Goal: Information Seeking & Learning: Learn about a topic

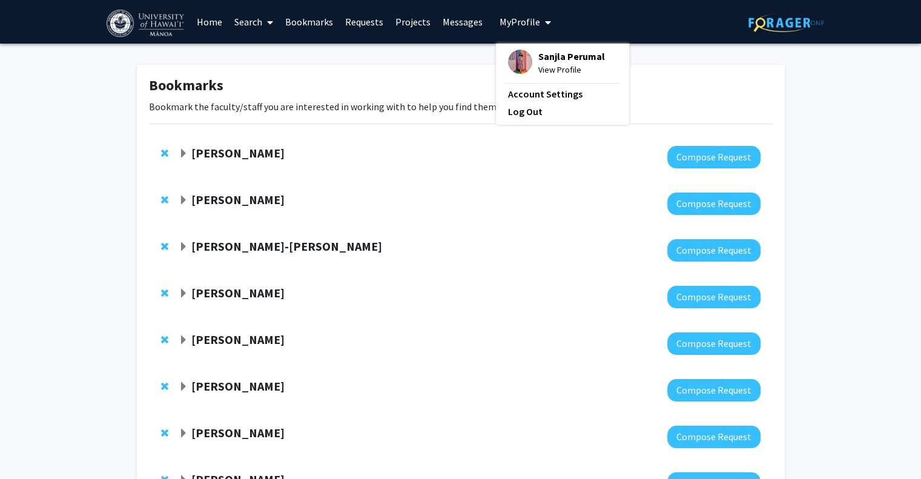
click at [548, 71] on span "View Profile" at bounding box center [571, 69] width 67 height 13
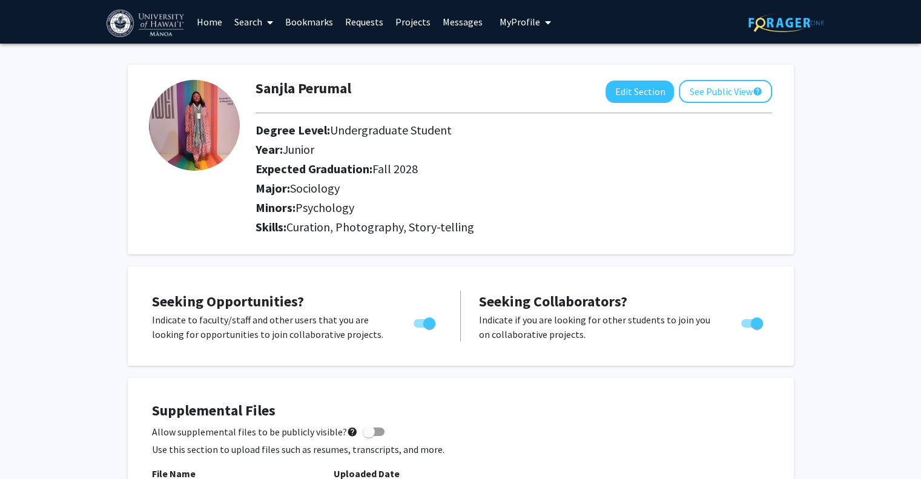
click at [372, 22] on link "Requests" at bounding box center [364, 22] width 50 height 42
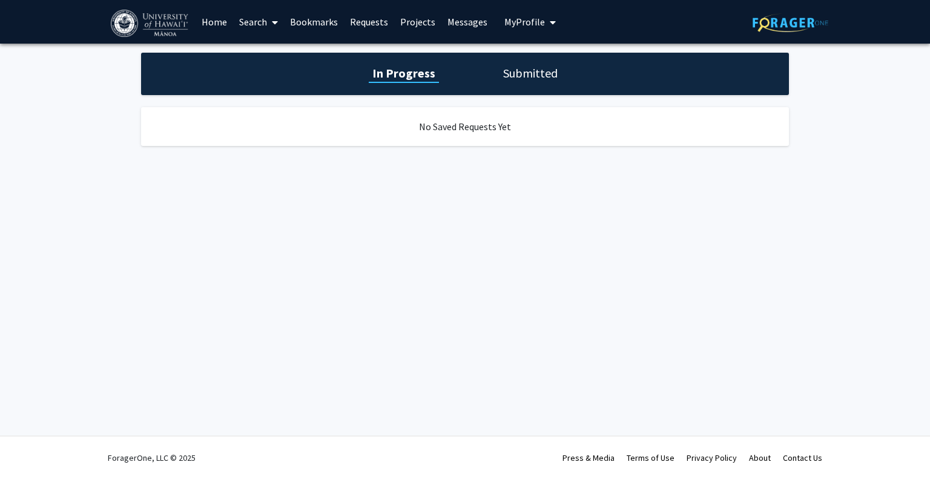
click at [503, 80] on h1 "Submitted" at bounding box center [531, 73] width 62 height 17
click at [420, 24] on link "Projects" at bounding box center [417, 22] width 47 height 42
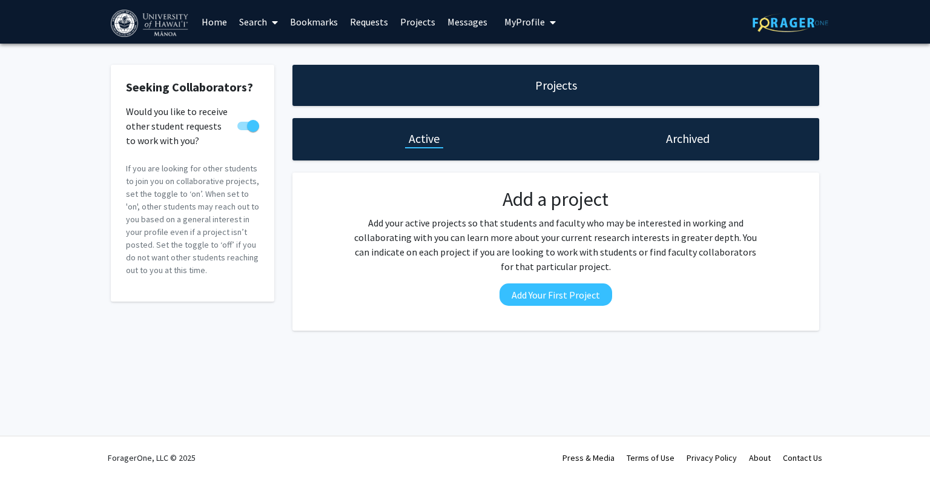
click at [466, 33] on link "Messages" at bounding box center [467, 22] width 52 height 42
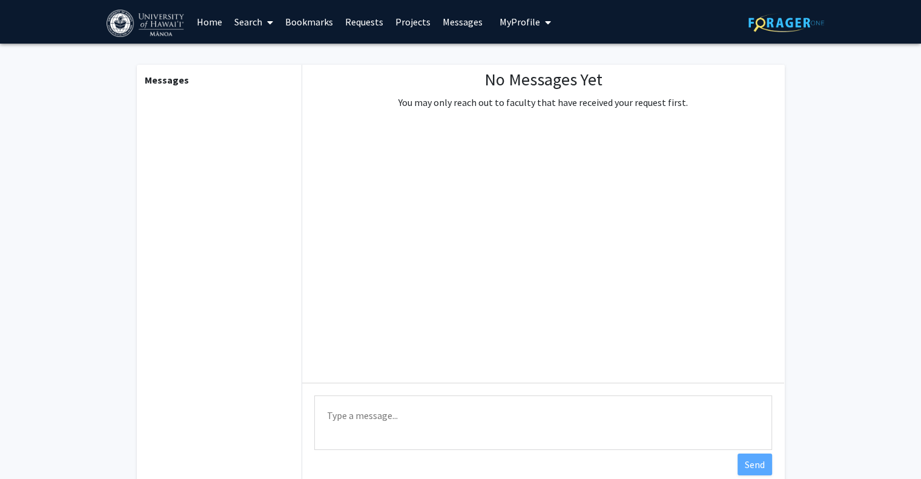
click at [258, 25] on link "Search" at bounding box center [253, 22] width 51 height 42
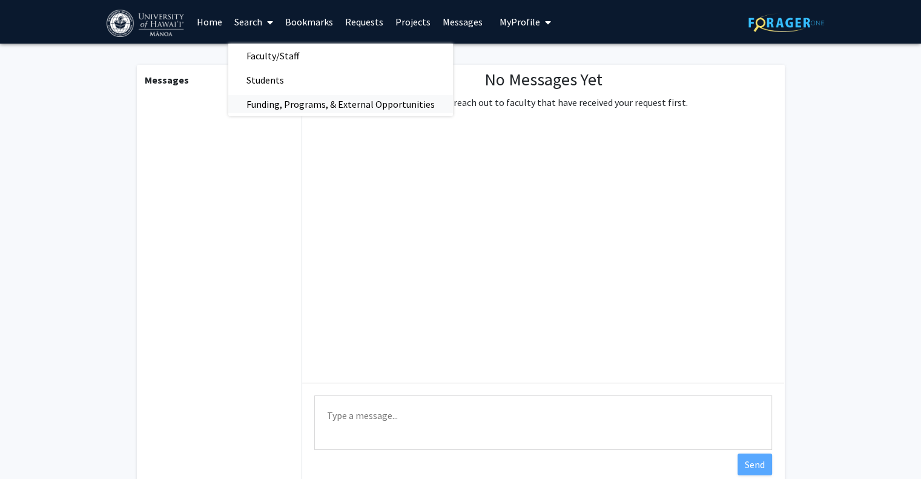
click at [296, 107] on span "Funding, Programs, & External Opportunities" at bounding box center [340, 104] width 225 height 24
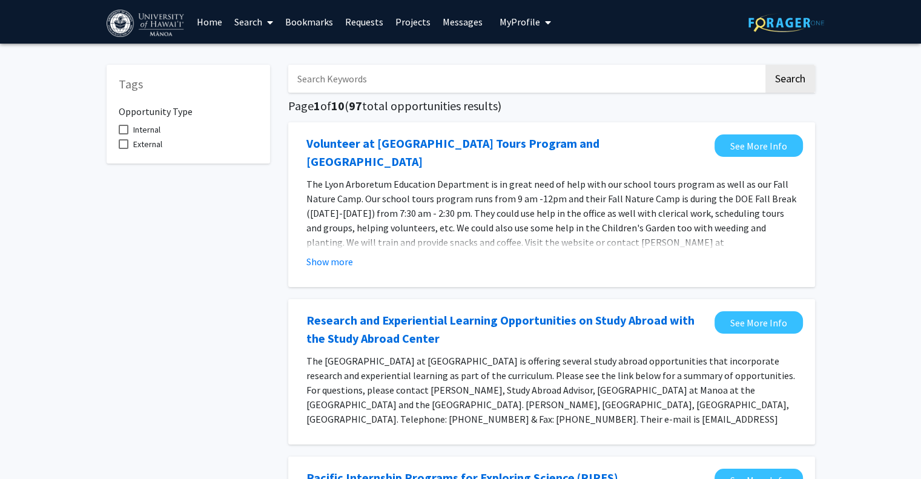
click at [380, 82] on input "Search Keywords" at bounding box center [525, 79] width 475 height 28
click at [765, 65] on button "Search" at bounding box center [790, 79] width 50 height 28
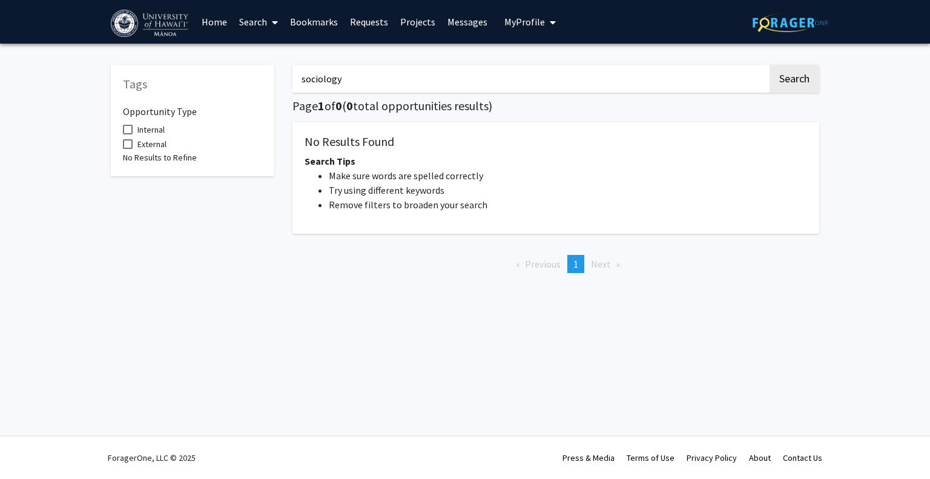
click at [380, 82] on input "sociology" at bounding box center [529, 79] width 475 height 28
type input "social"
click at [770, 65] on button "Search" at bounding box center [795, 79] width 50 height 28
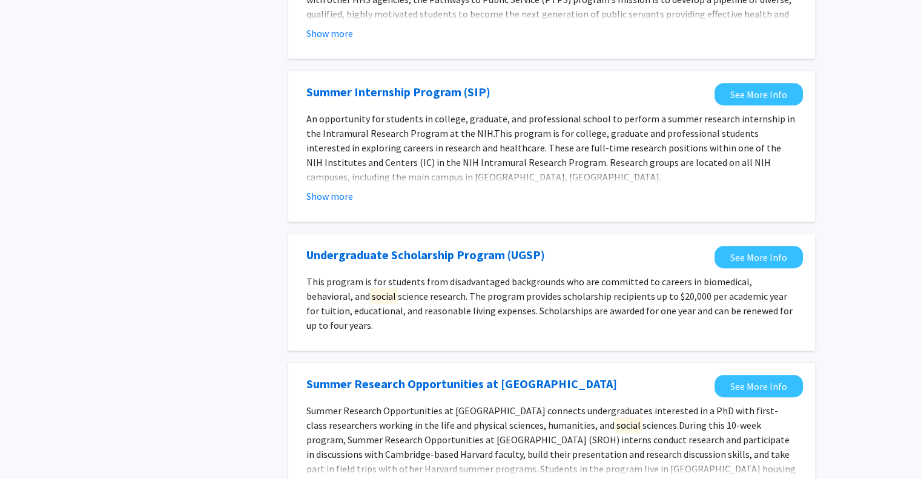
scroll to position [549, 0]
click at [742, 248] on link "See More Info" at bounding box center [759, 256] width 88 height 22
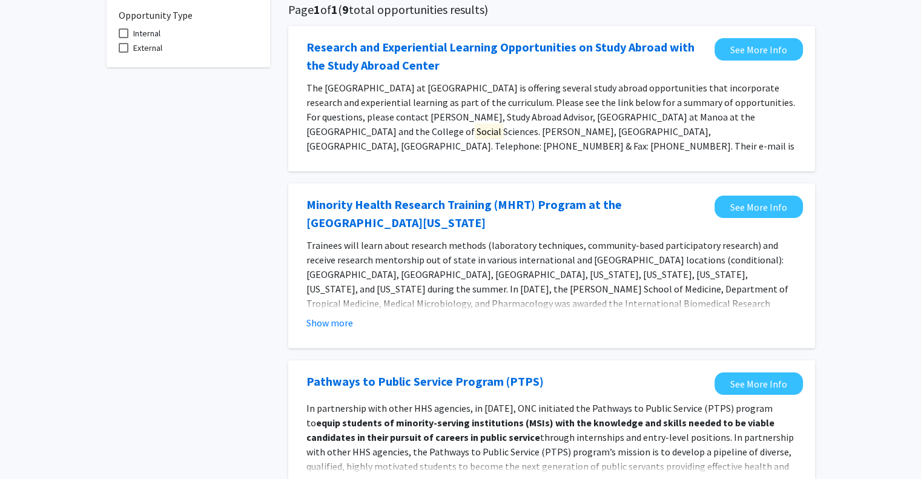
scroll to position [106, 0]
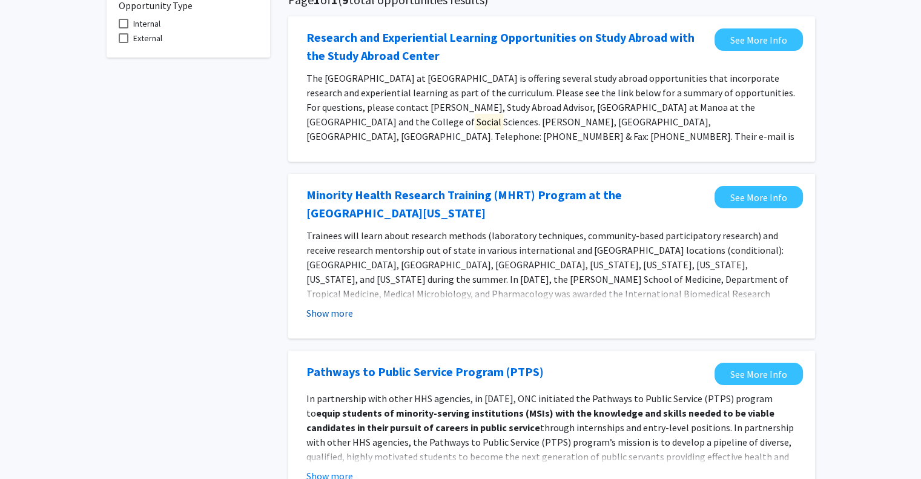
click at [342, 309] on button "Show more" at bounding box center [329, 313] width 47 height 15
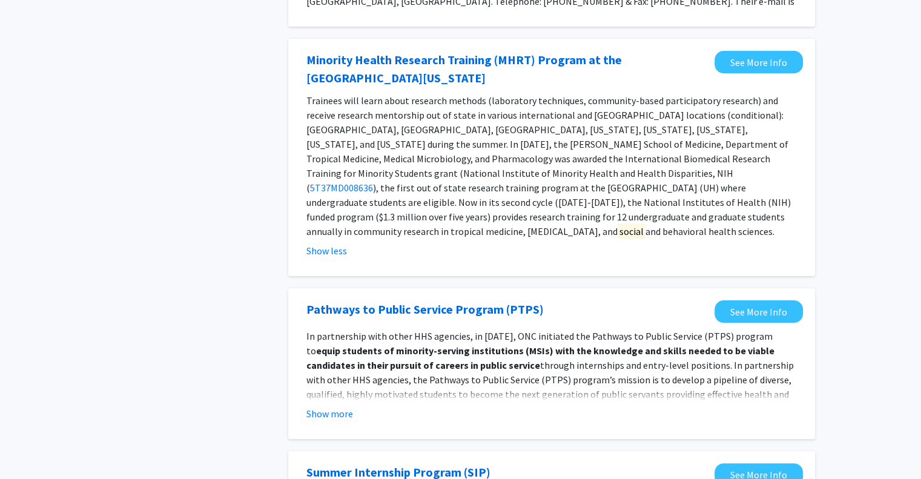
scroll to position [243, 0]
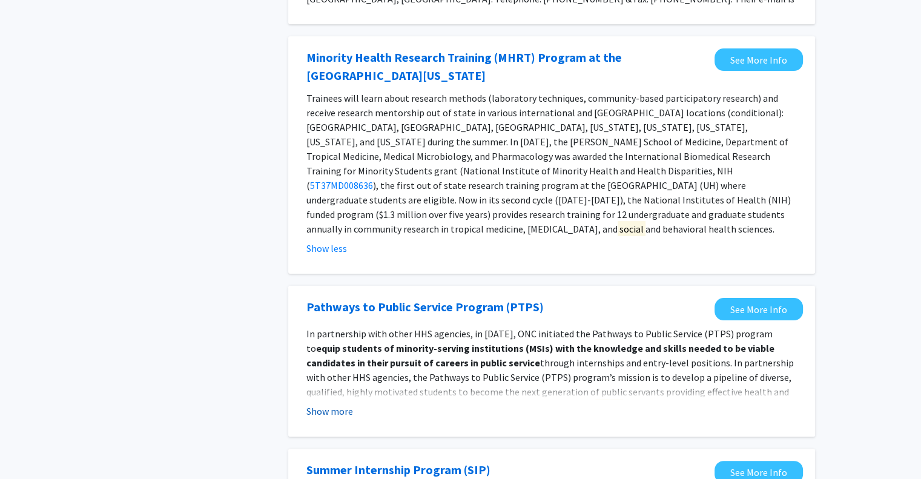
click at [348, 404] on button "Show more" at bounding box center [329, 411] width 47 height 15
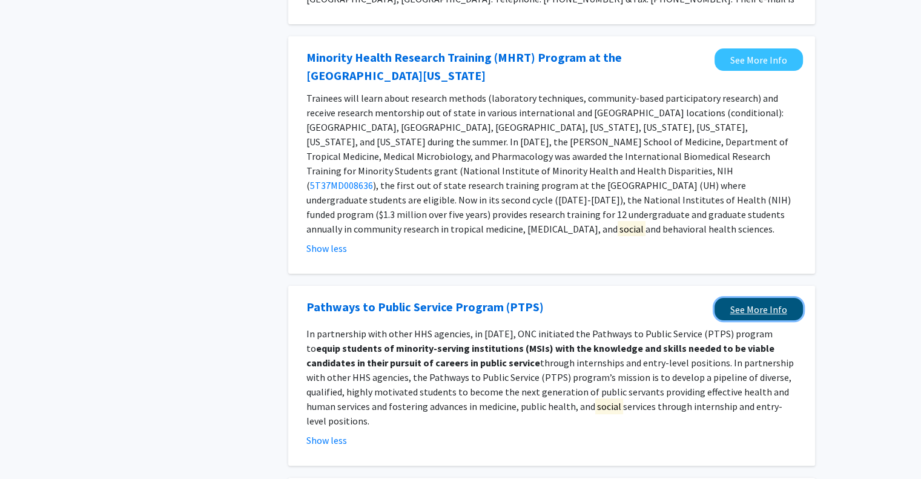
click at [754, 298] on link "See More Info" at bounding box center [759, 309] width 88 height 22
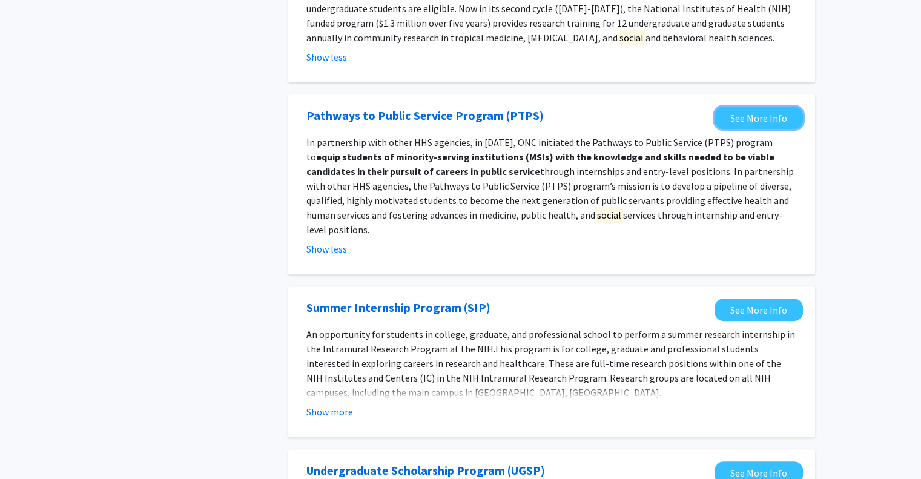
scroll to position [682, 0]
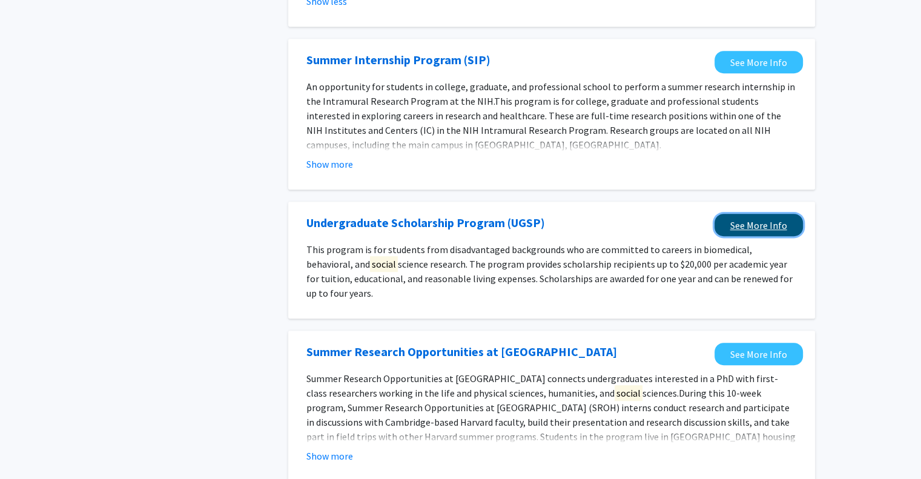
click at [748, 214] on link "See More Info" at bounding box center [759, 225] width 88 height 22
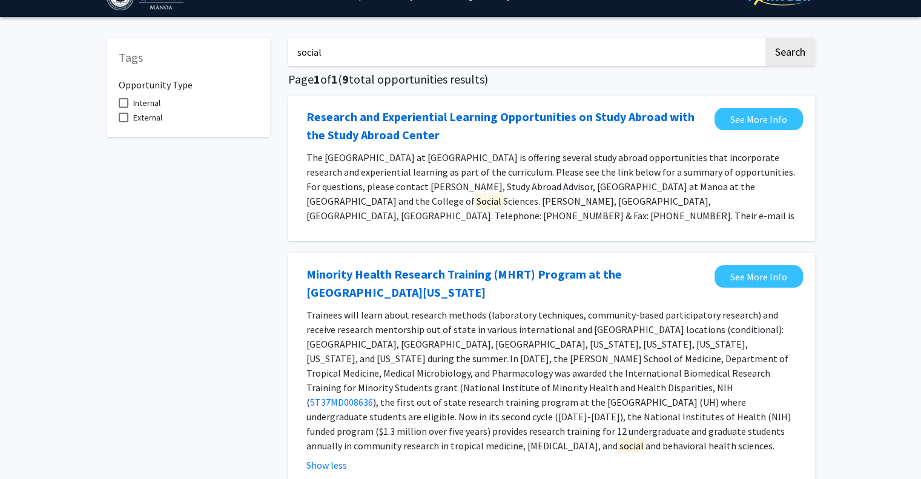
scroll to position [0, 0]
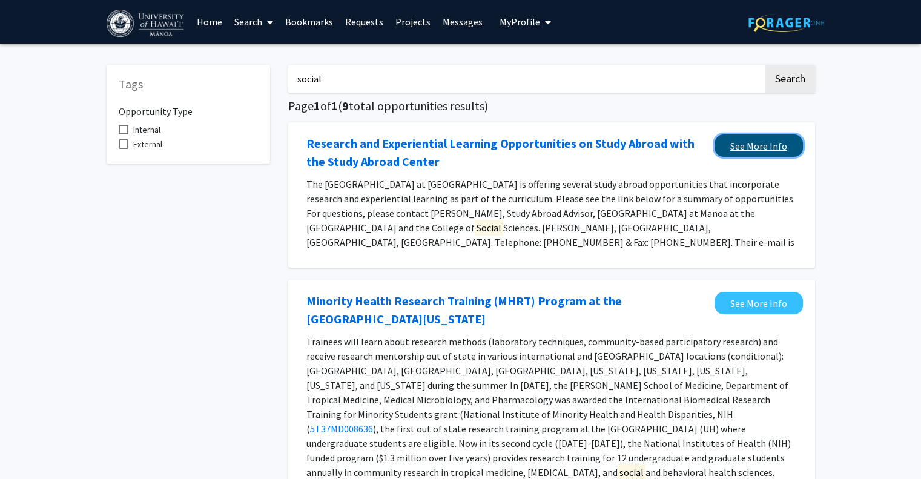
click at [721, 147] on link "See More Info" at bounding box center [759, 145] width 88 height 22
click at [461, 16] on link "Messages" at bounding box center [463, 22] width 52 height 42
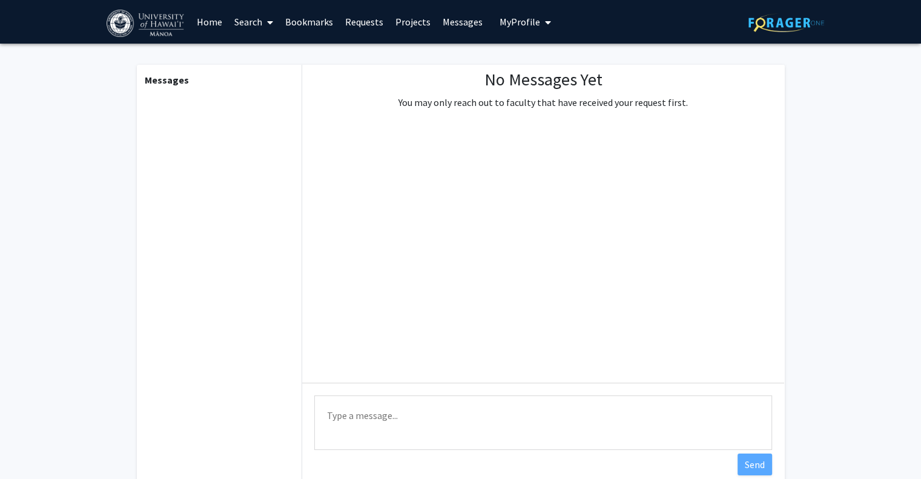
click at [424, 15] on link "Projects" at bounding box center [412, 22] width 47 height 42
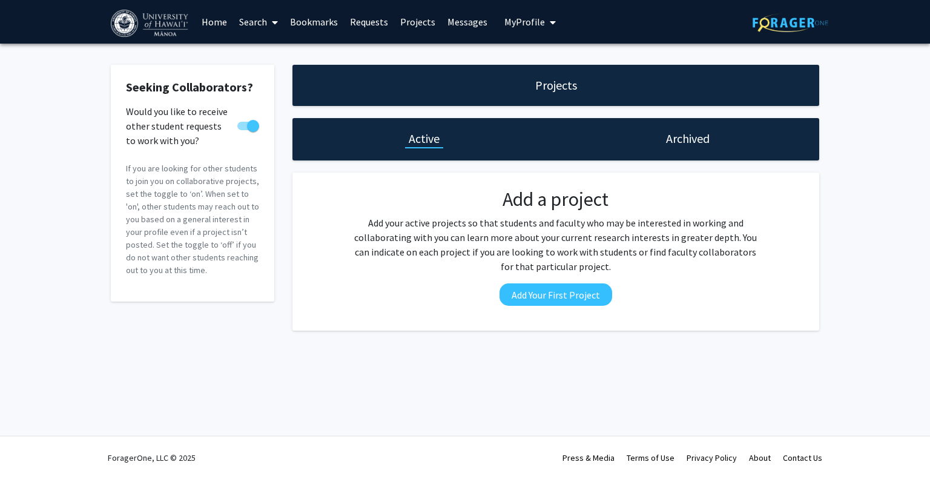
click at [366, 19] on link "Requests" at bounding box center [369, 22] width 50 height 42
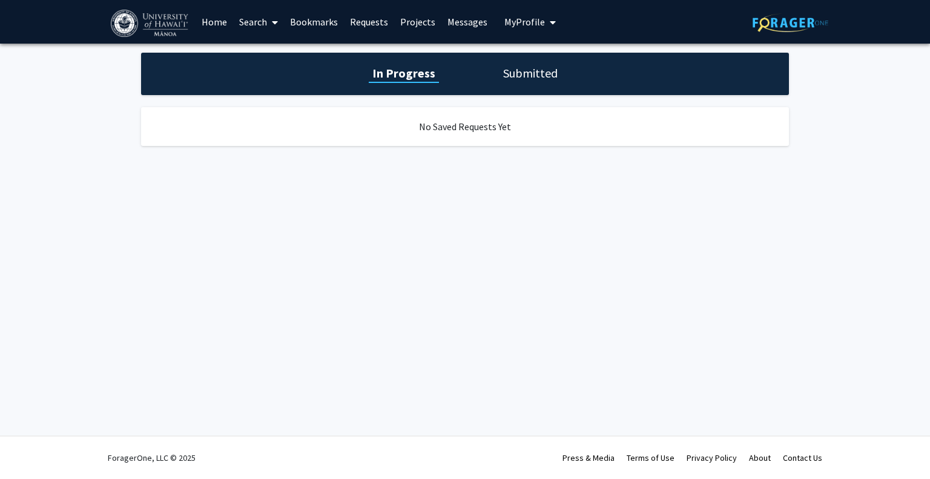
click at [302, 14] on link "Bookmarks" at bounding box center [314, 22] width 60 height 42
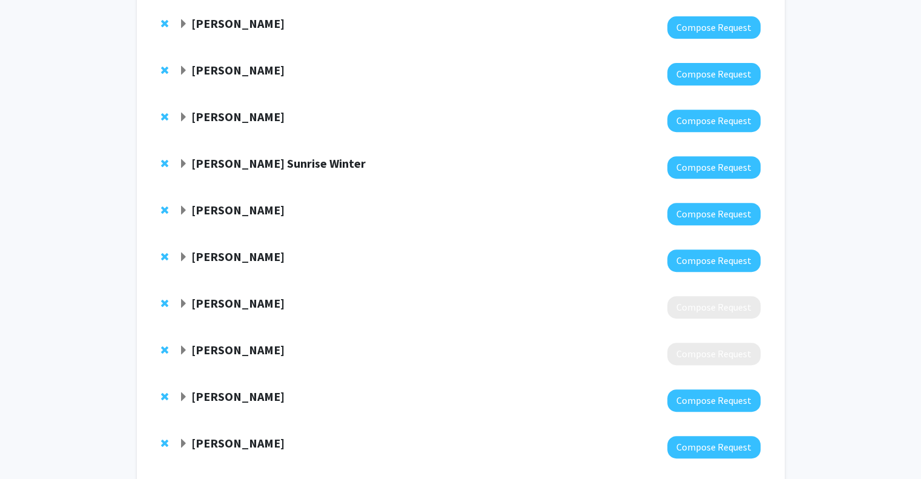
scroll to position [569, 0]
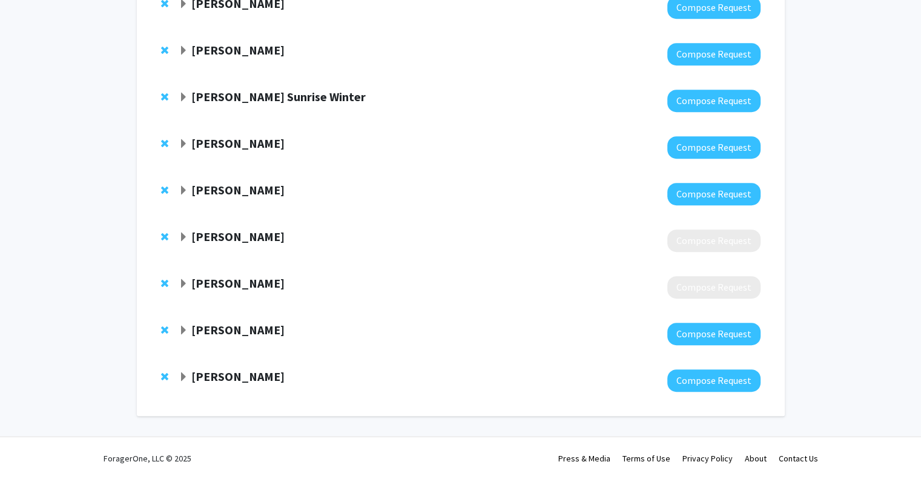
click at [209, 285] on strong "[PERSON_NAME]" at bounding box center [237, 283] width 93 height 15
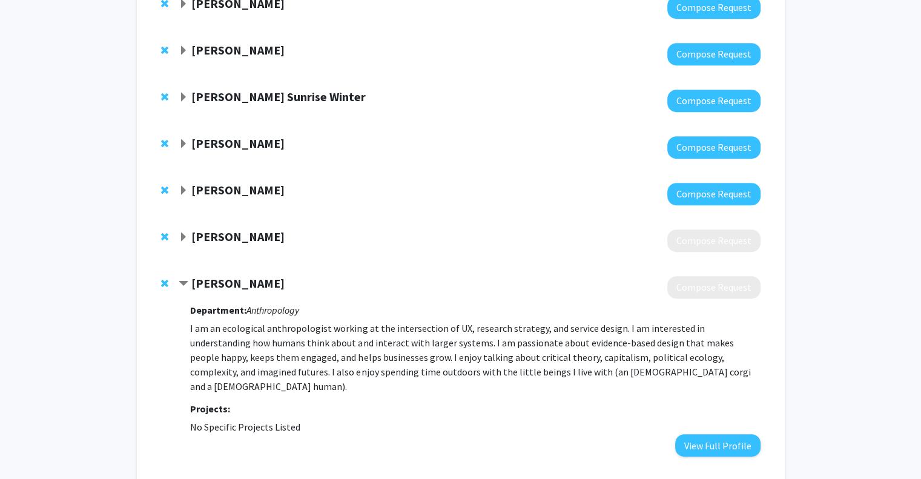
click at [209, 285] on strong "[PERSON_NAME]" at bounding box center [237, 283] width 93 height 15
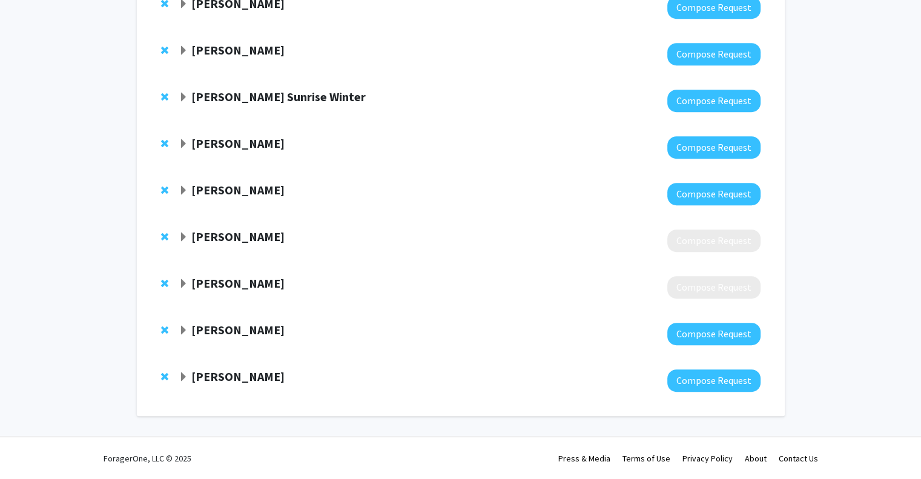
click at [209, 285] on strong "[PERSON_NAME]" at bounding box center [237, 283] width 93 height 15
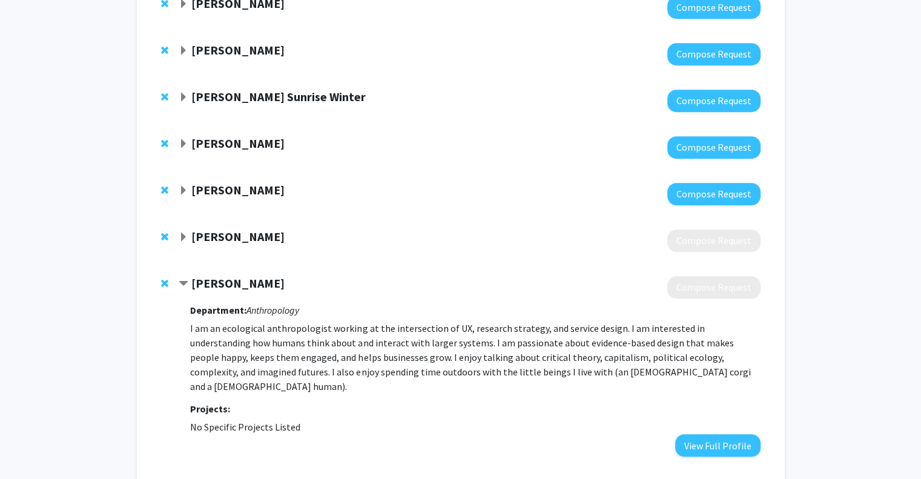
click at [163, 283] on span "Remove Eric Cunnigham from bookmarks" at bounding box center [164, 284] width 7 height 10
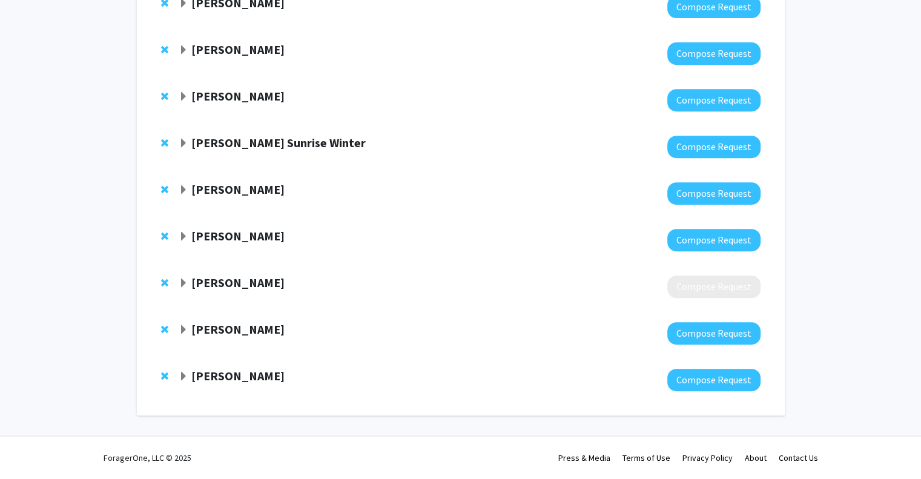
scroll to position [523, 0]
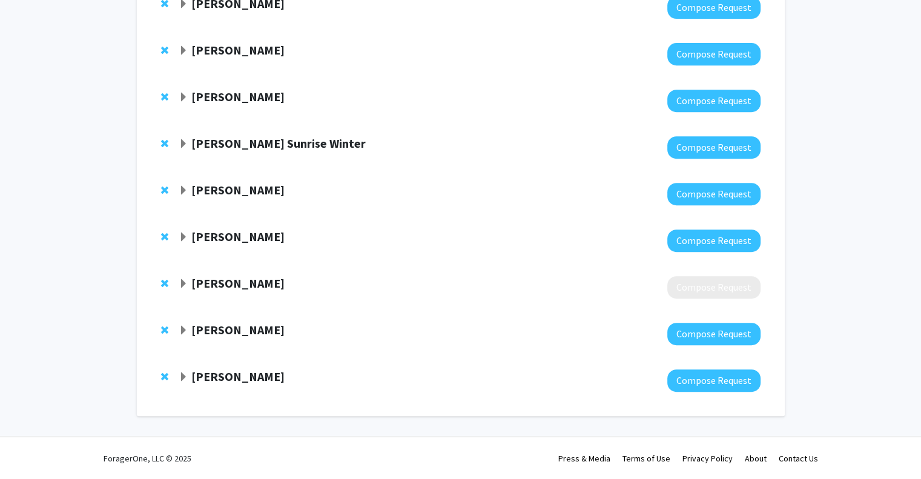
click at [201, 285] on strong "[PERSON_NAME]" at bounding box center [237, 283] width 93 height 15
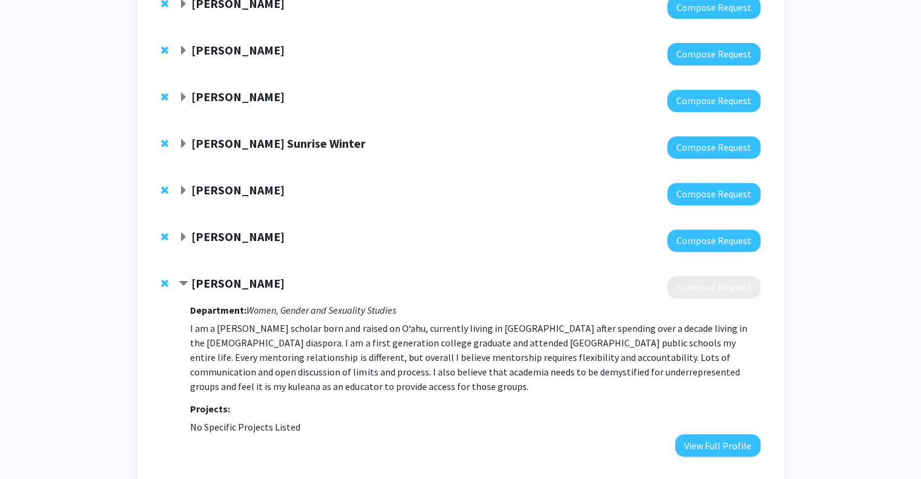
scroll to position [569, 0]
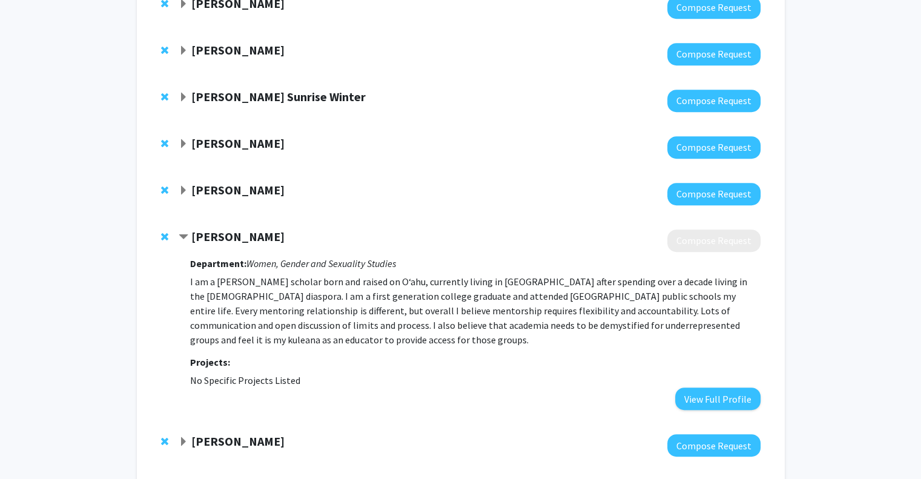
click at [157, 237] on div "[PERSON_NAME] Compose Request Department: Women, Gender and Sexuality Studies I…" at bounding box center [461, 319] width 624 height 205
click at [165, 237] on span "Remove Lani Teves from bookmarks" at bounding box center [164, 237] width 7 height 10
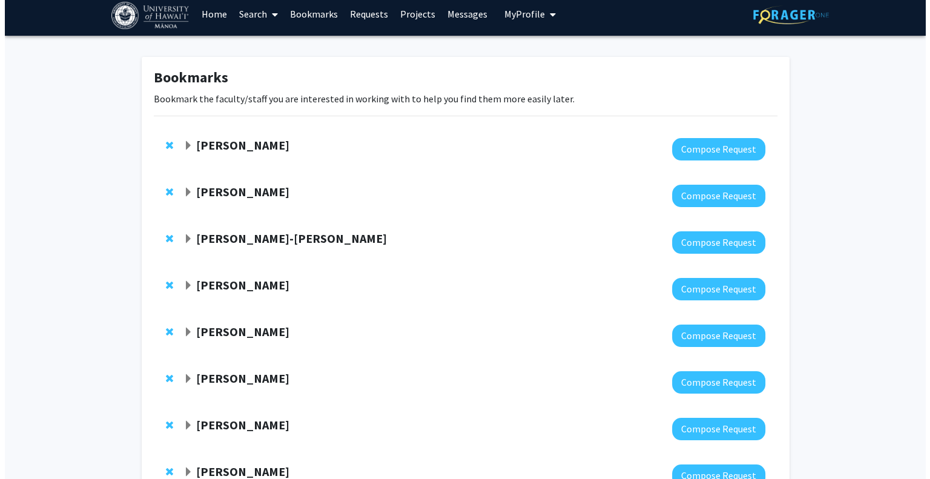
scroll to position [0, 0]
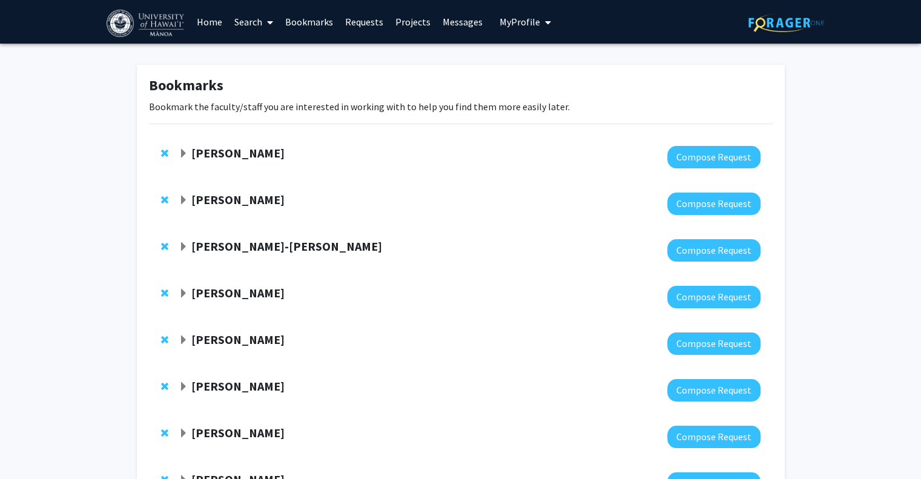
click at [153, 13] on img at bounding box center [147, 23] width 80 height 27
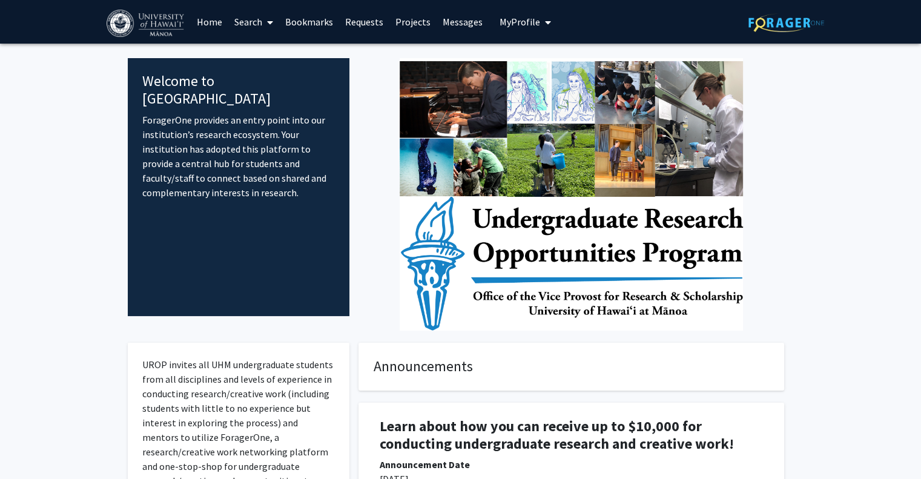
click at [545, 25] on icon "My profile dropdown to access profile and logout" at bounding box center [548, 23] width 6 height 10
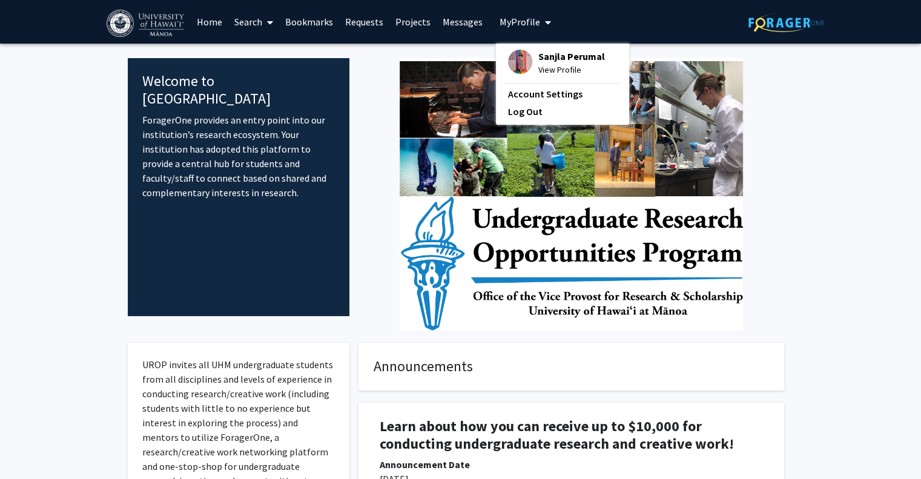
click at [541, 73] on span "View Profile" at bounding box center [571, 69] width 67 height 13
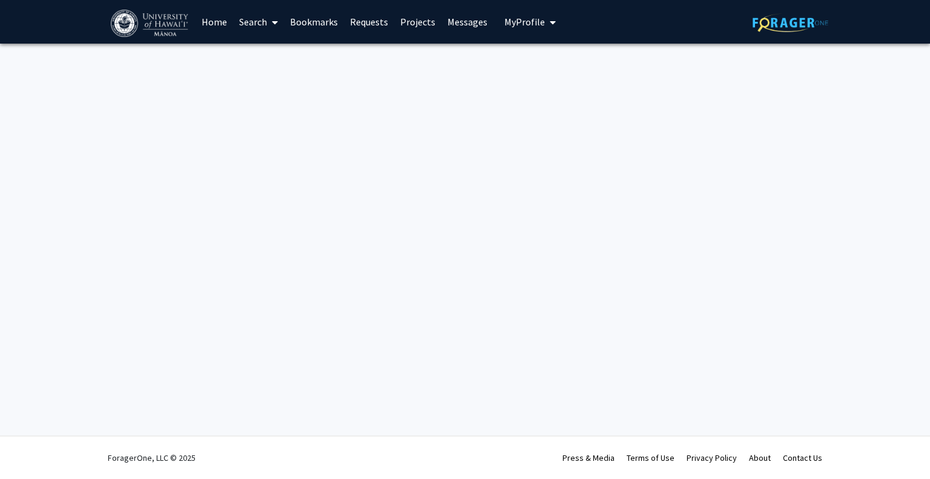
click at [504, 23] on span "My Profile" at bounding box center [524, 22] width 41 height 12
click at [560, 70] on span "View Profile" at bounding box center [576, 69] width 67 height 13
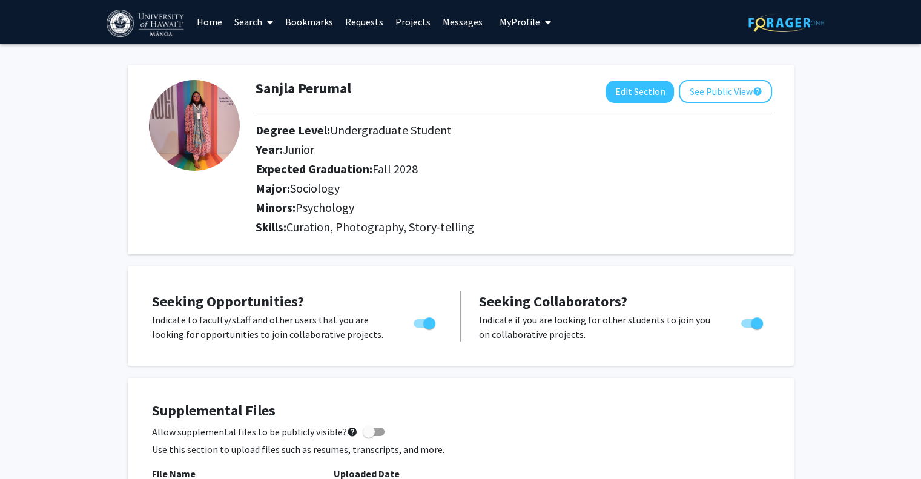
click at [271, 26] on icon at bounding box center [270, 23] width 6 height 10
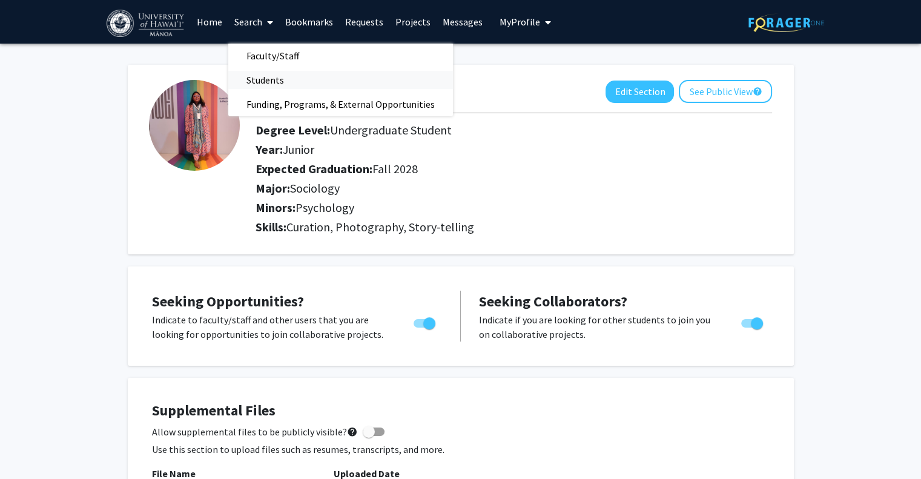
click at [259, 79] on span "Students" at bounding box center [265, 80] width 74 height 24
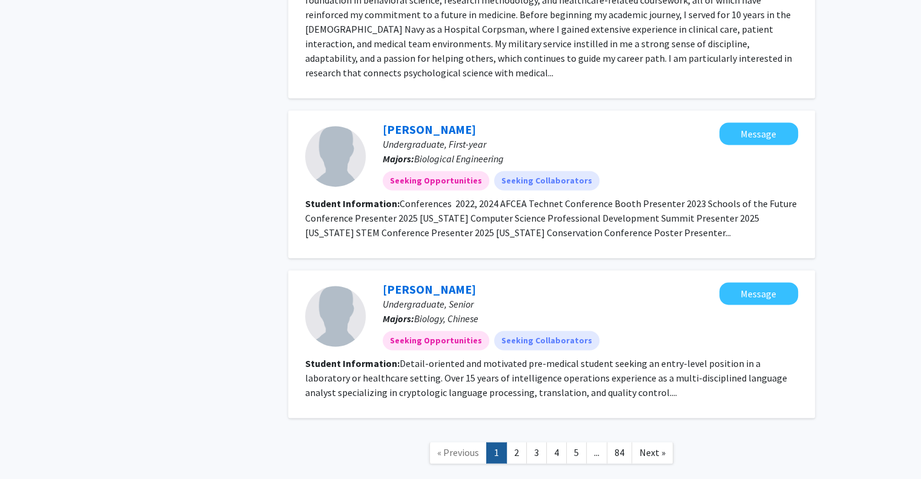
scroll to position [1770, 0]
click at [624, 443] on link "84" at bounding box center [619, 453] width 25 height 21
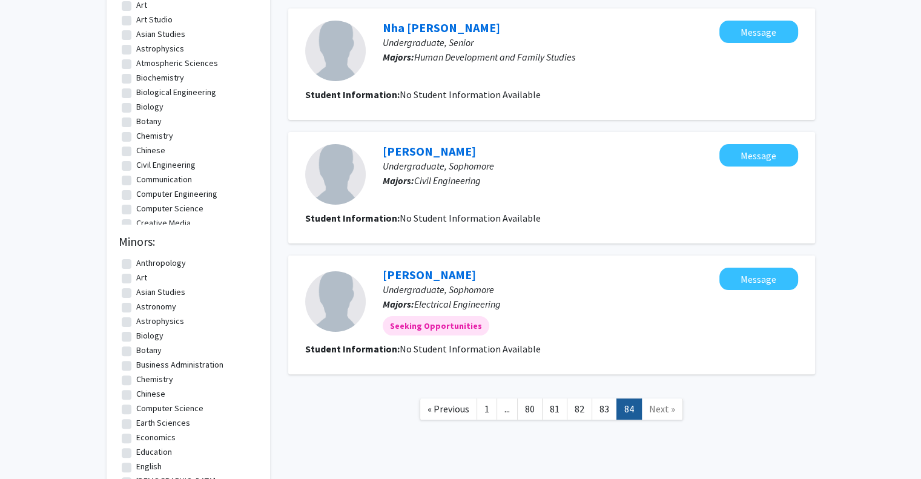
scroll to position [450, 0]
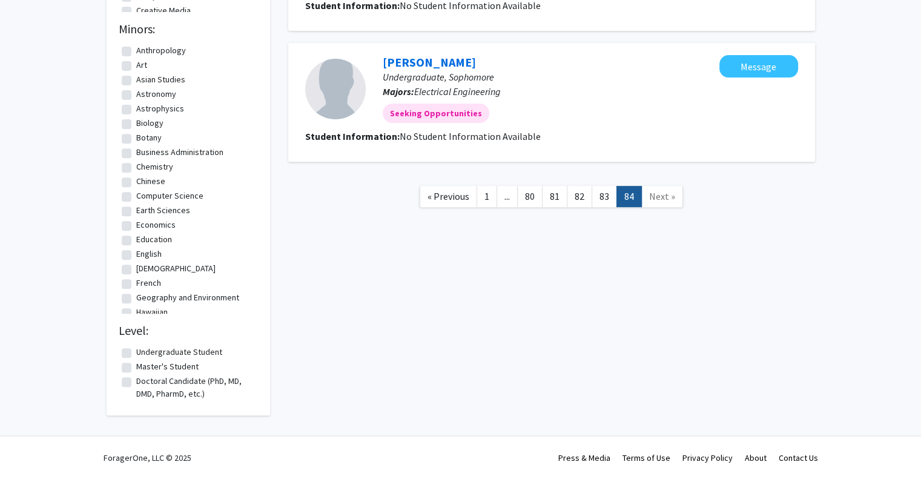
click at [507, 196] on span "..." at bounding box center [506, 196] width 5 height 12
click at [488, 198] on link "1" at bounding box center [487, 196] width 21 height 21
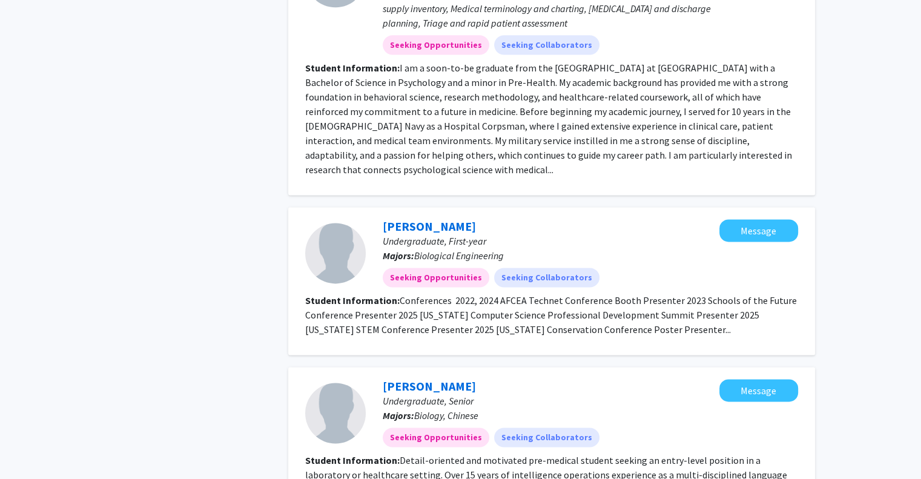
scroll to position [1771, 0]
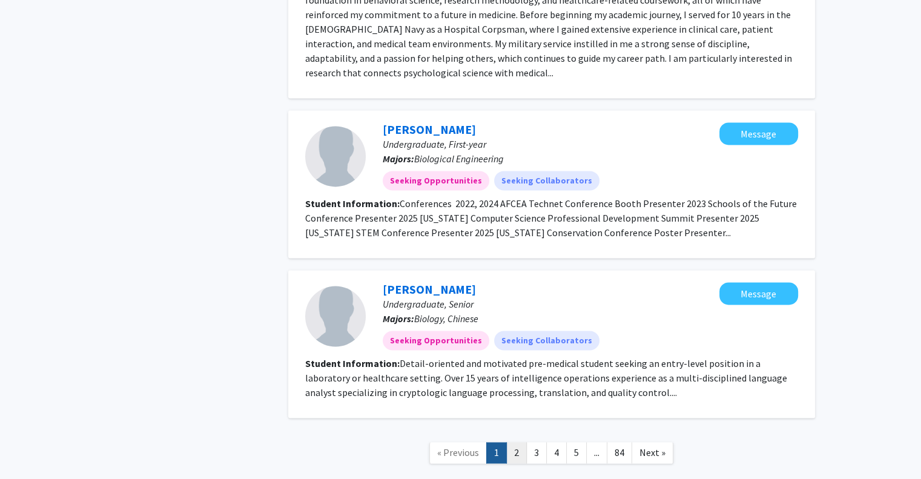
click at [522, 442] on link "2" at bounding box center [516, 452] width 21 height 21
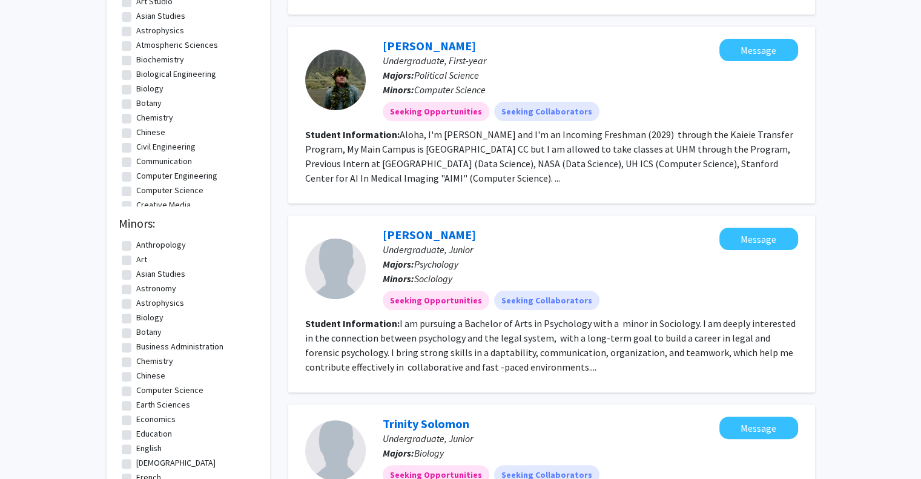
scroll to position [256, 0]
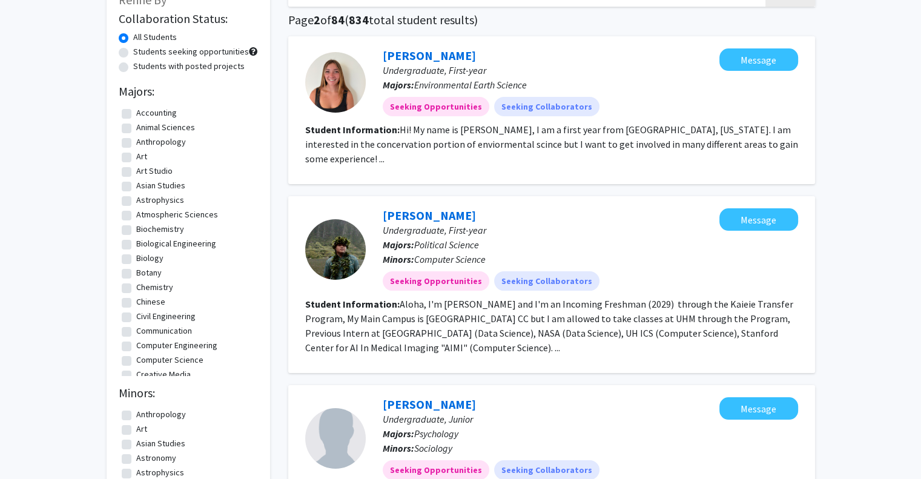
scroll to position [90, 0]
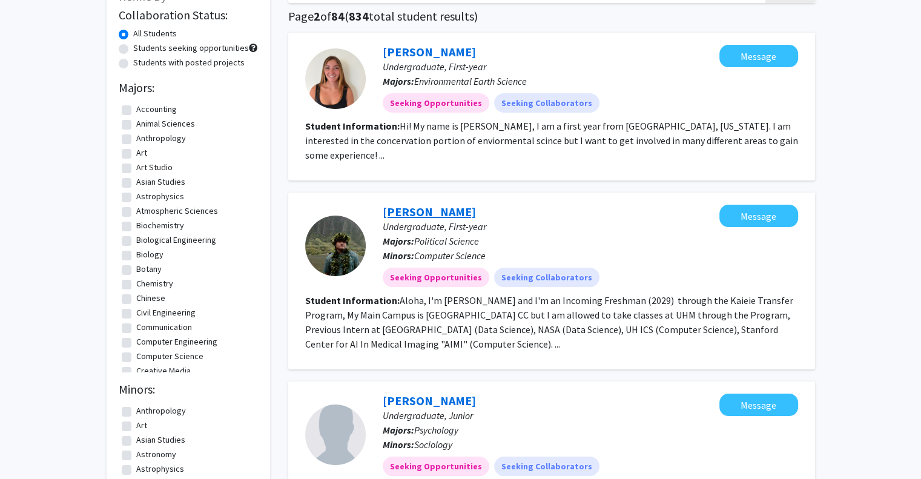
click at [417, 204] on link "Dylan Cablayan" at bounding box center [429, 211] width 93 height 15
